Goal: Information Seeking & Learning: Learn about a topic

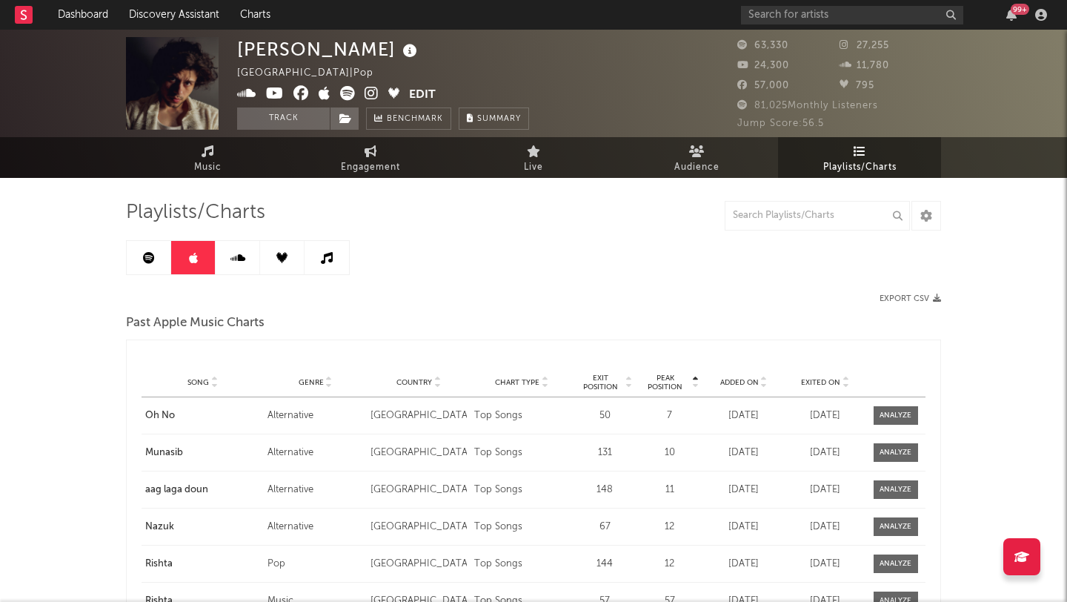
click at [139, 255] on link at bounding box center [149, 257] width 44 height 33
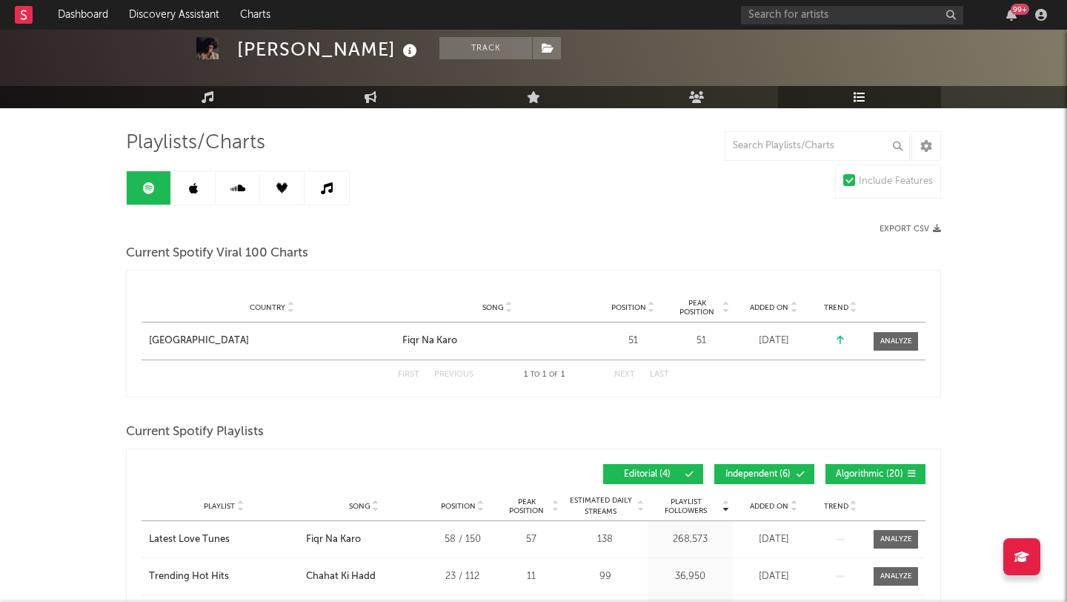
scroll to position [110, 0]
